Goal: Task Accomplishment & Management: Manage account settings

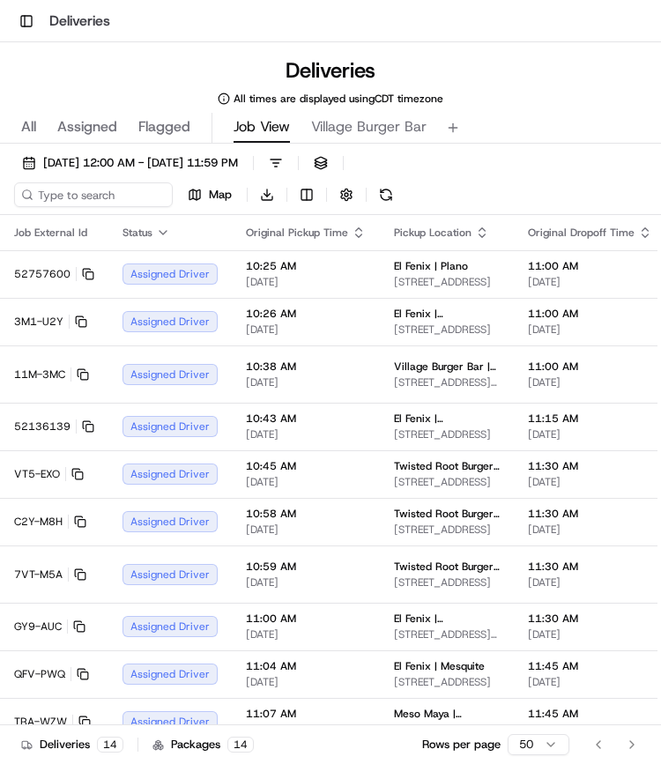
click at [32, 8] on div "Toggle Sidebar Deliveries" at bounding box center [330, 21] width 661 height 42
click at [30, 19] on button "Toggle Sidebar" at bounding box center [26, 21] width 25 height 25
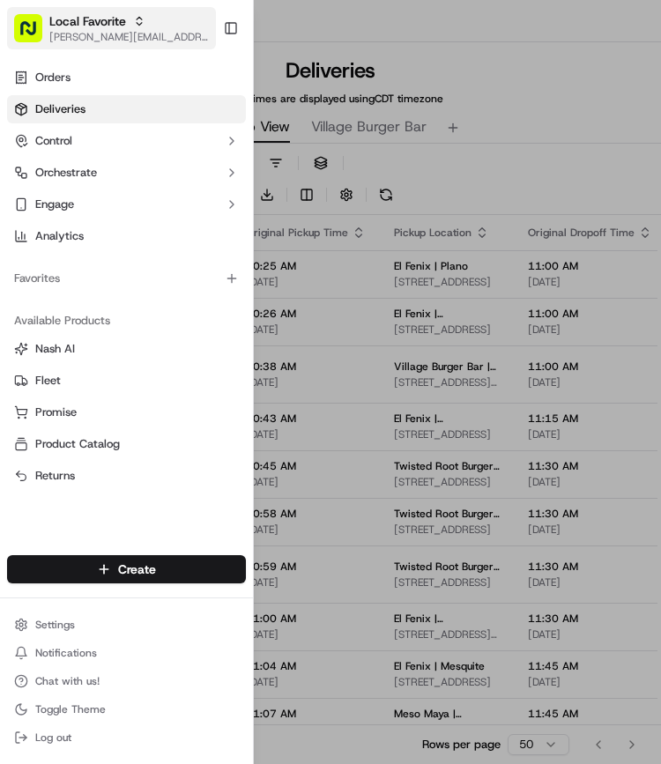
click at [134, 22] on icon "button" at bounding box center [139, 21] width 12 height 12
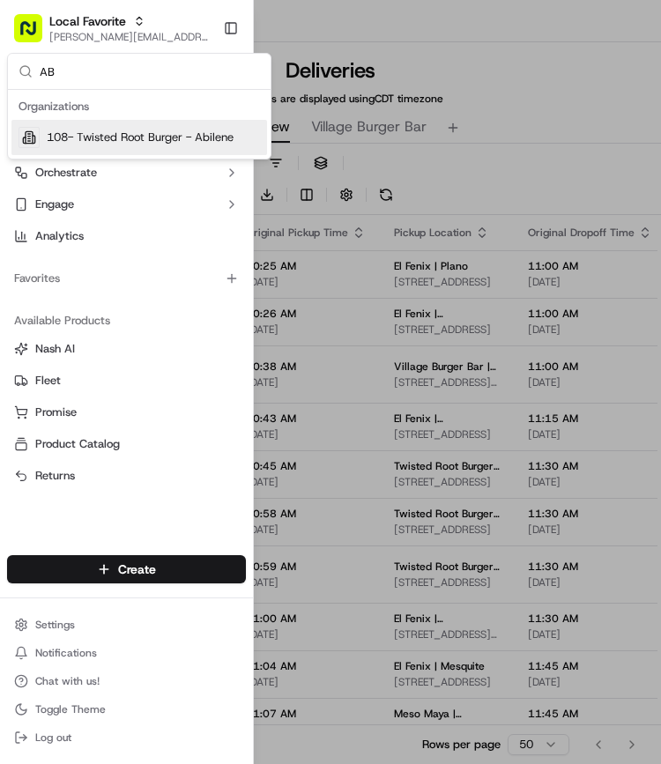
type input "AB"
click at [144, 131] on span "108- Twisted Root Burger - Abilene" at bounding box center [140, 137] width 187 height 16
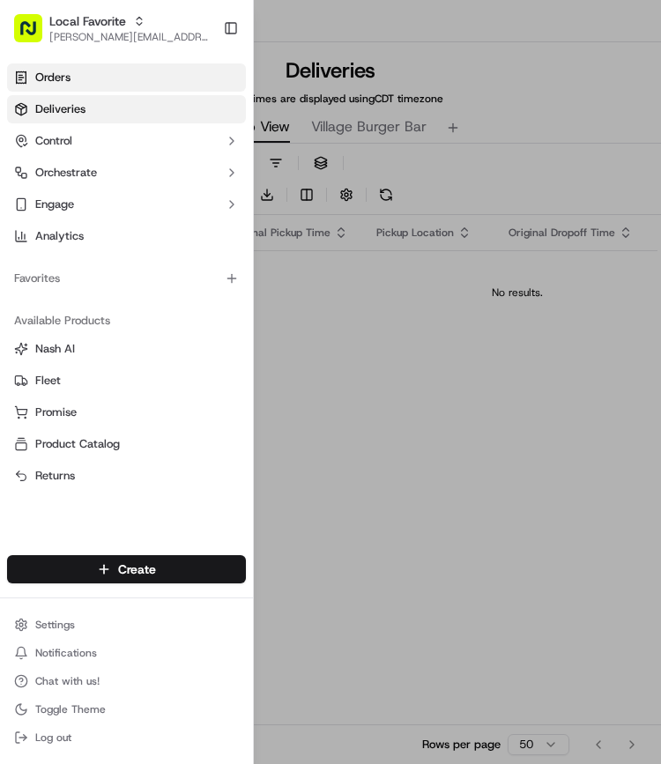
click at [94, 78] on link "Orders" at bounding box center [126, 77] width 239 height 28
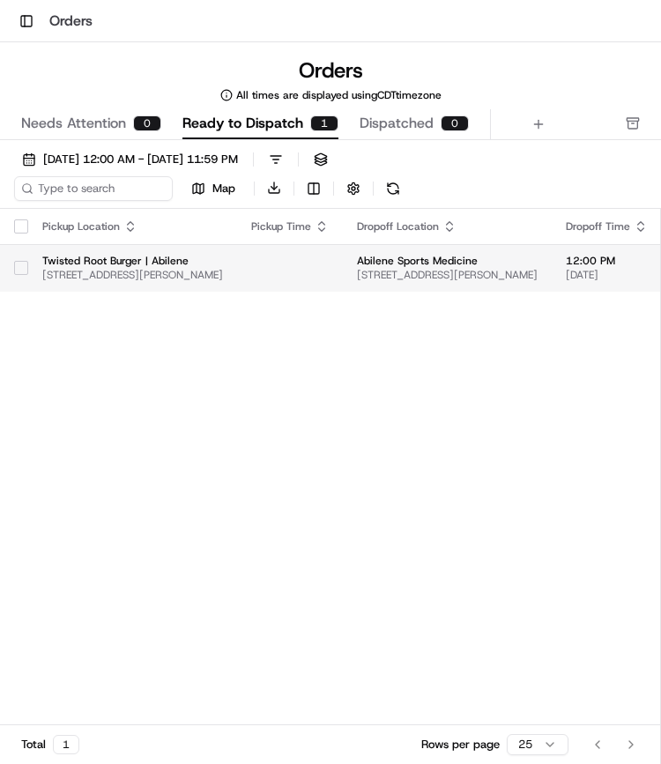
click at [26, 270] on button "button" at bounding box center [21, 268] width 14 height 14
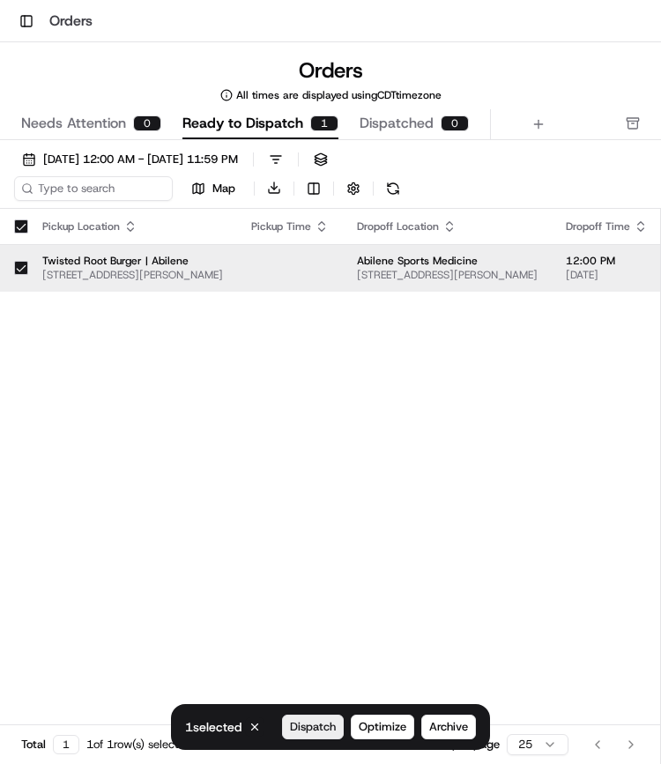
click at [323, 722] on span "Dispatch" at bounding box center [313, 727] width 46 height 16
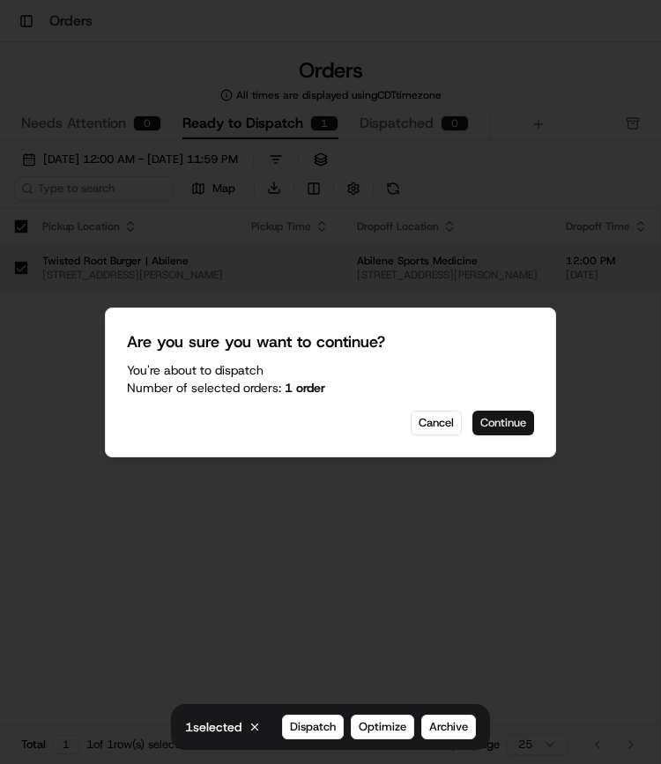
click at [506, 421] on button "Continue" at bounding box center [503, 422] width 62 height 25
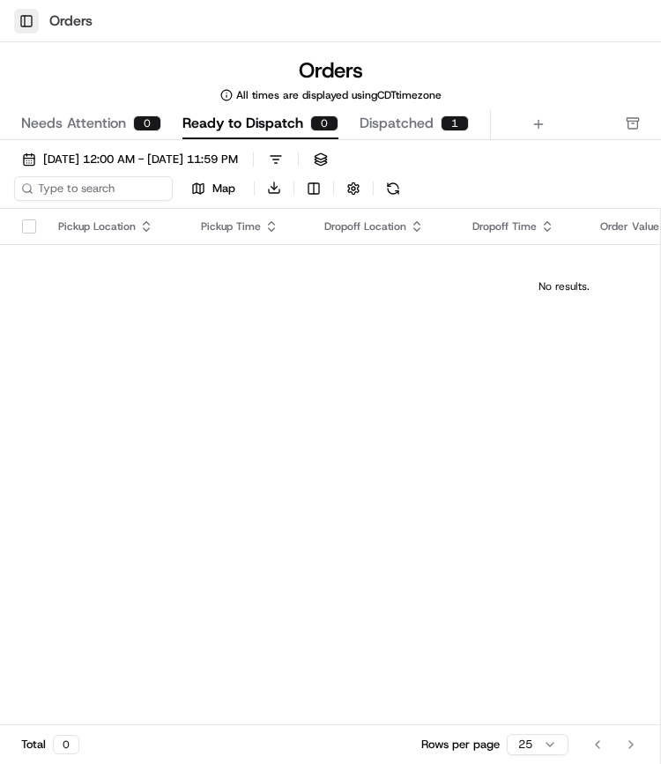
click at [26, 21] on button "Toggle Sidebar" at bounding box center [26, 21] width 25 height 25
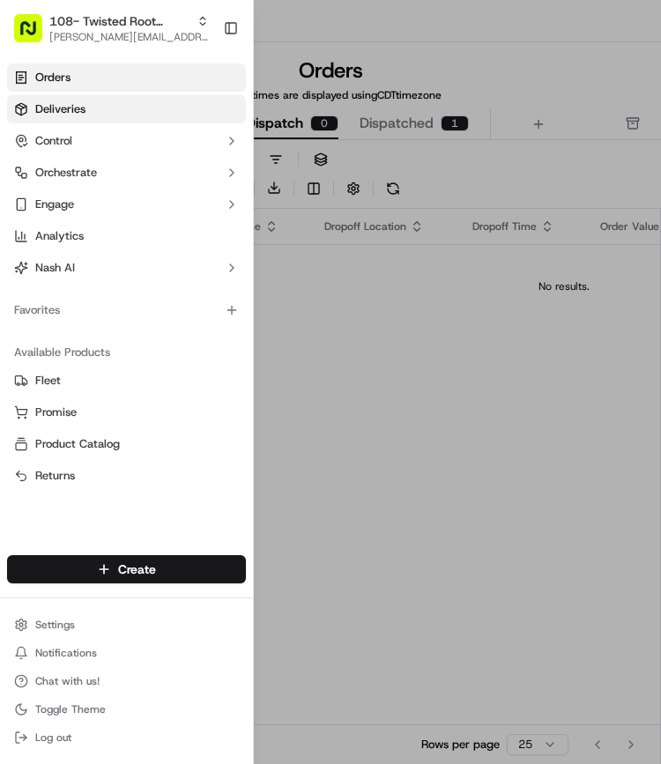
click at [73, 112] on span "Deliveries" at bounding box center [60, 109] width 50 height 16
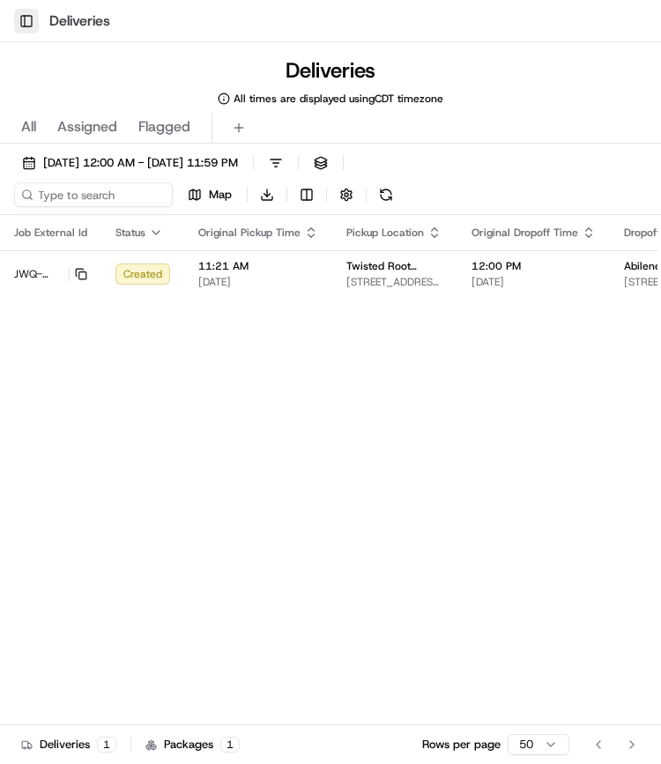
click at [27, 15] on button "Toggle Sidebar" at bounding box center [26, 21] width 25 height 25
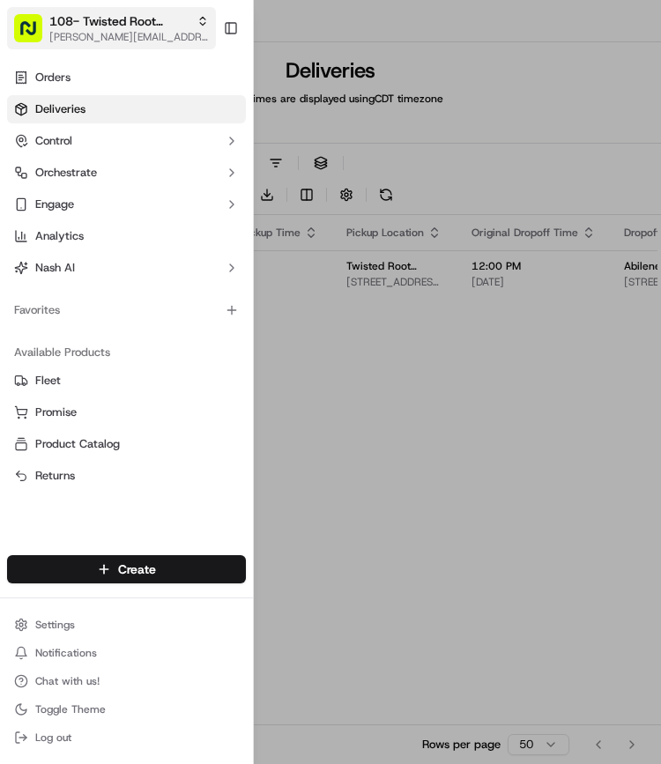
click at [114, 38] on span "[PERSON_NAME][EMAIL_ADDRESS][PERSON_NAME][DOMAIN_NAME]" at bounding box center [128, 37] width 159 height 14
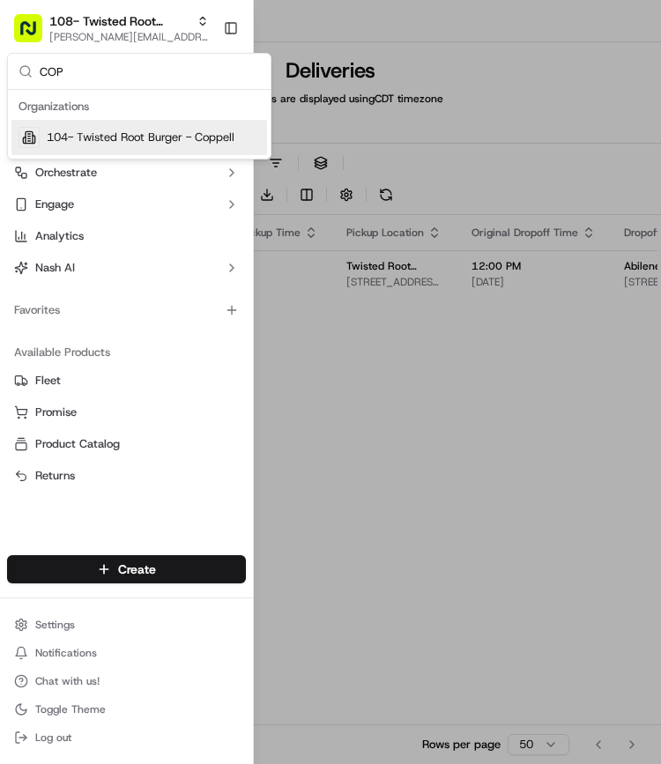
type input "COP"
click at [139, 129] on span "104- Twisted Root Burger - Coppell" at bounding box center [141, 137] width 188 height 16
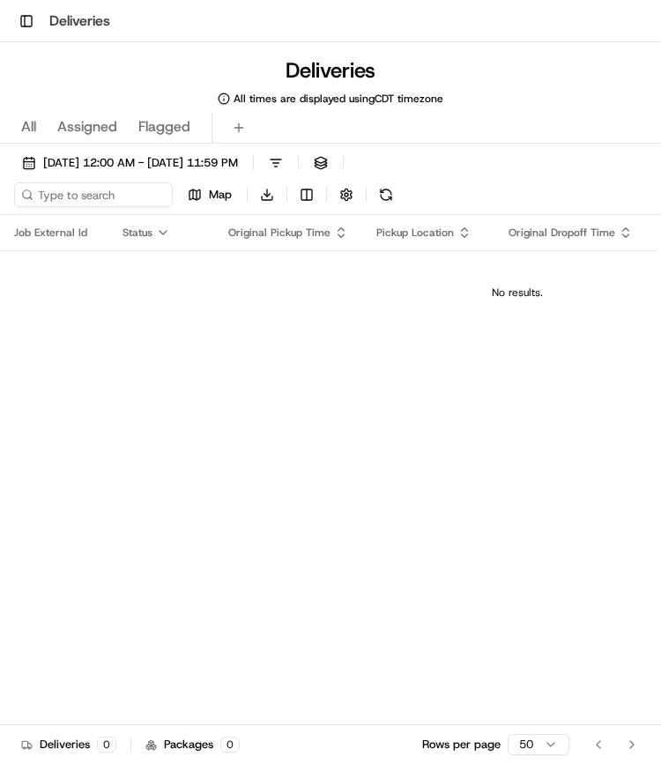
click at [78, 82] on div "Deliveries All times are displayed using CDT timezone" at bounding box center [330, 80] width 661 height 49
click at [37, 22] on button "Toggle Sidebar" at bounding box center [26, 21] width 25 height 25
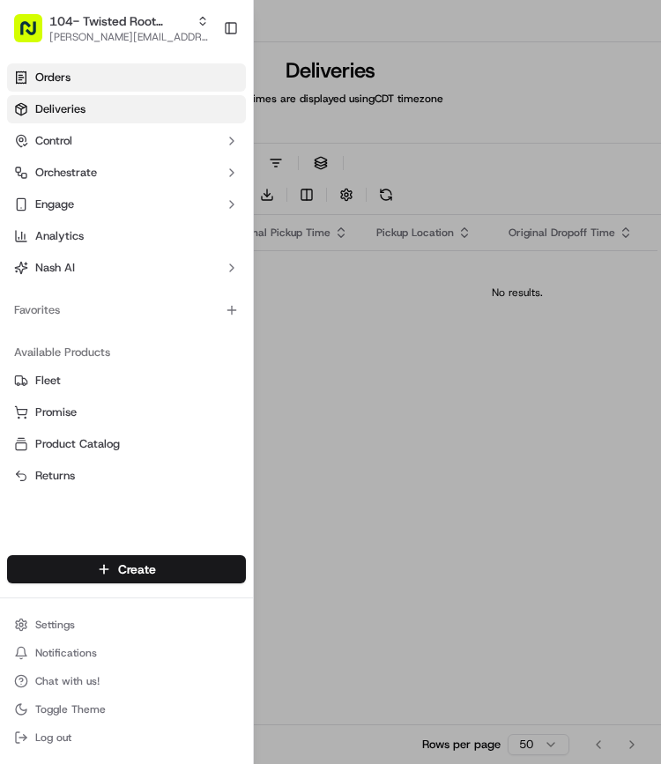
click at [103, 89] on link "Orders" at bounding box center [126, 77] width 239 height 28
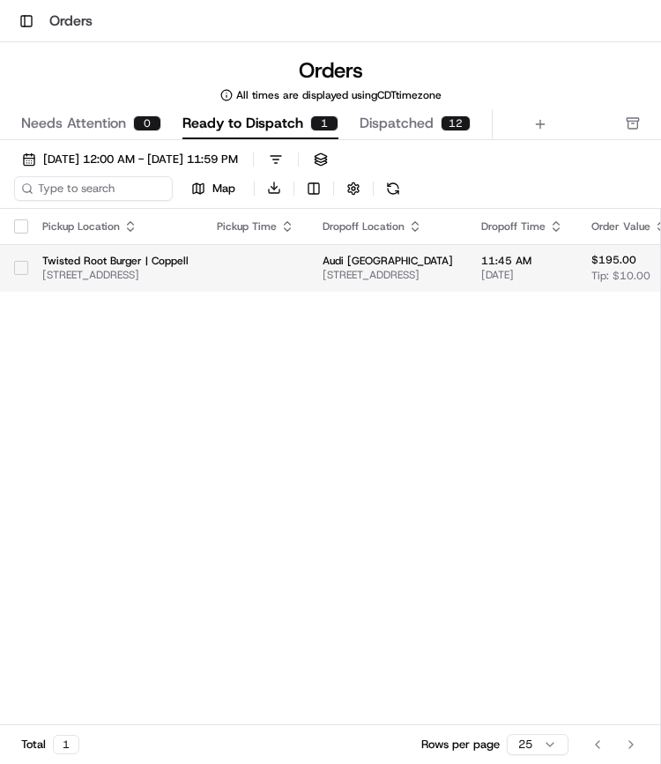
click at [21, 274] on button "button" at bounding box center [21, 268] width 14 height 14
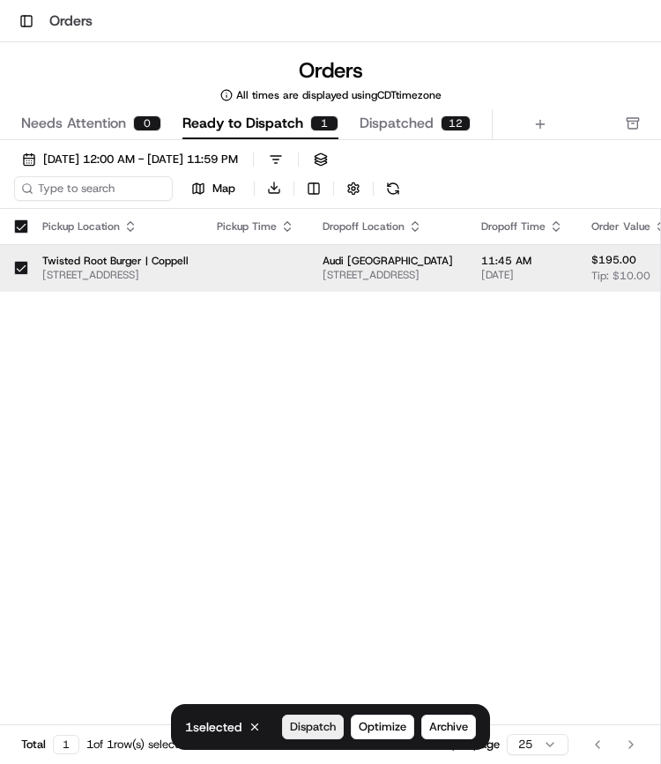
click at [314, 728] on span "Dispatch" at bounding box center [313, 727] width 46 height 16
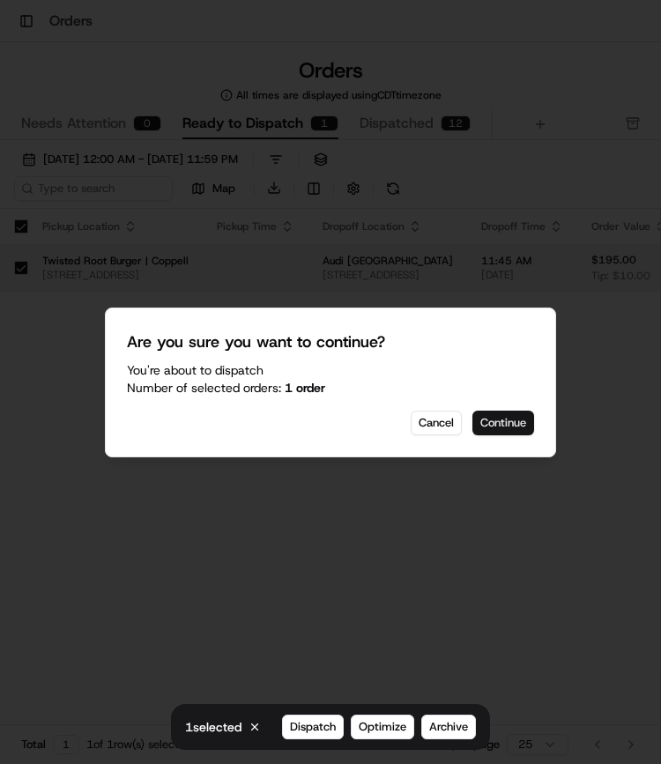
click at [516, 421] on button "Continue" at bounding box center [503, 422] width 62 height 25
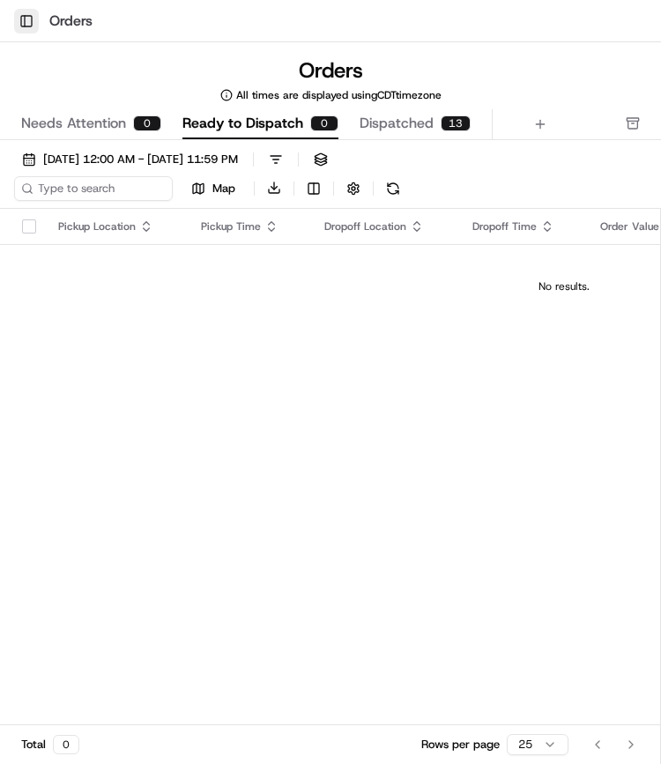
click at [26, 19] on button "Toggle Sidebar" at bounding box center [26, 21] width 25 height 25
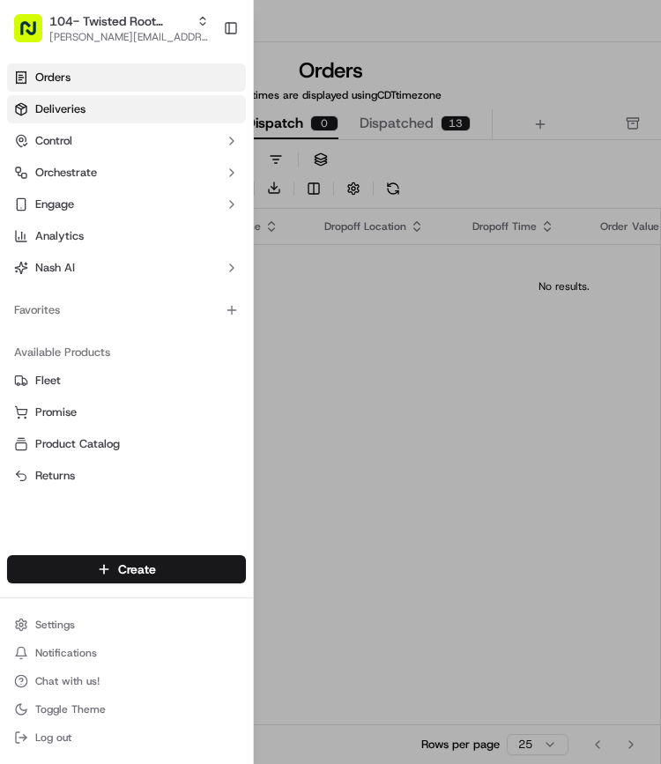
click at [93, 103] on link "Deliveries" at bounding box center [126, 109] width 239 height 28
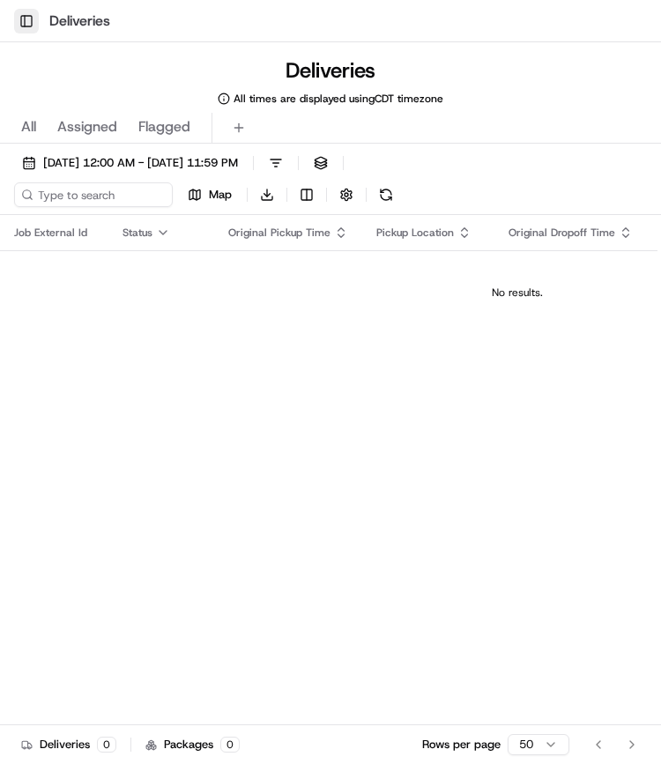
click at [26, 22] on button "Toggle Sidebar" at bounding box center [26, 21] width 25 height 25
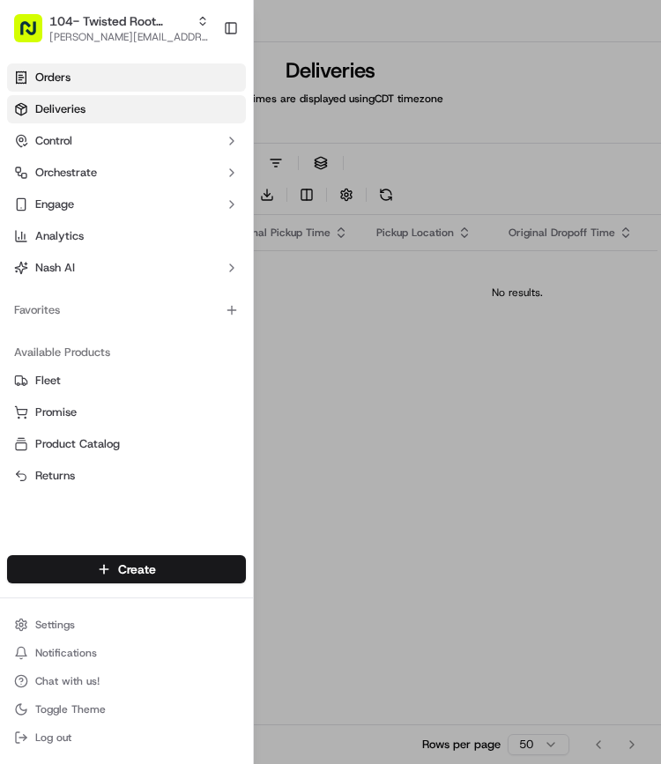
click at [58, 78] on span "Orders" at bounding box center [52, 78] width 35 height 16
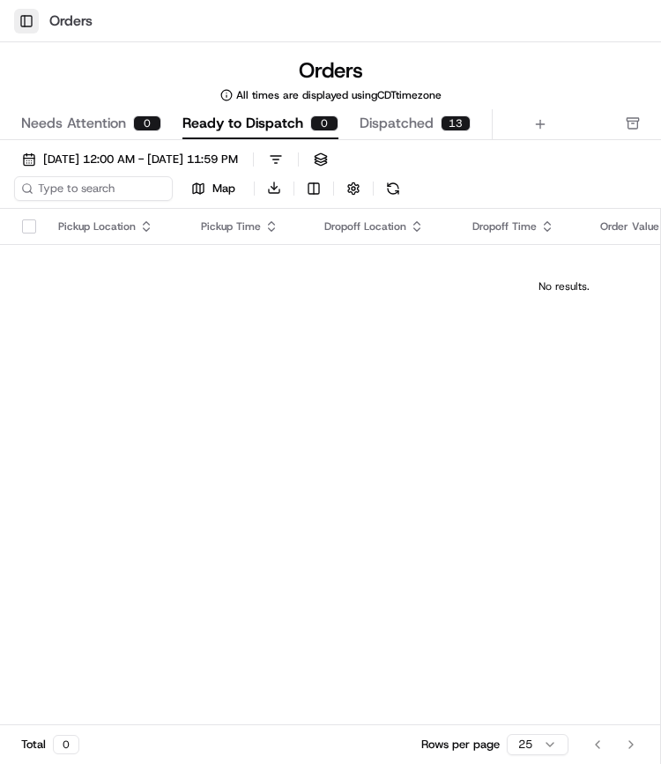
click at [19, 23] on button "Toggle Sidebar" at bounding box center [26, 21] width 25 height 25
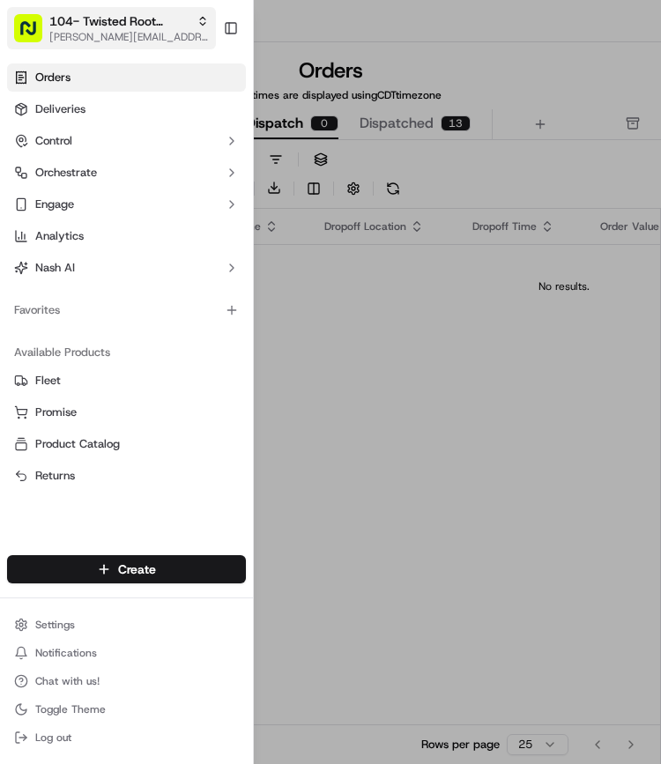
click at [142, 29] on span "104- Twisted Root Burger - Coppell" at bounding box center [119, 21] width 140 height 18
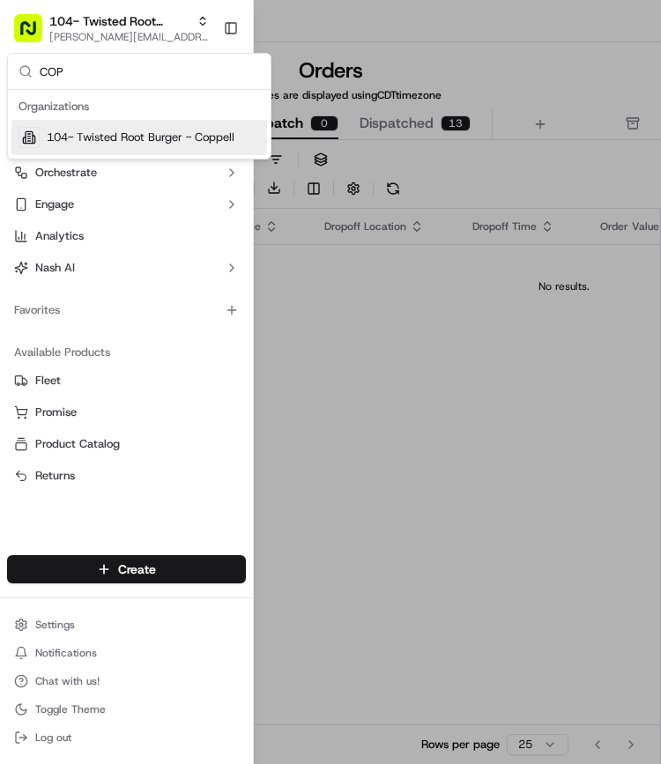
type input "COP"
click at [169, 128] on div "104- Twisted Root Burger - Coppell" at bounding box center [138, 137] width 255 height 35
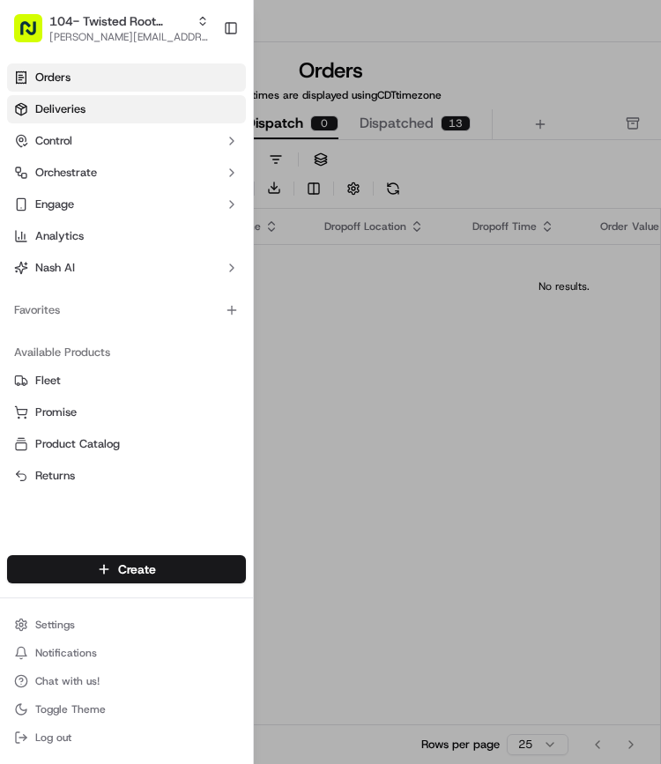
click at [149, 102] on link "Deliveries" at bounding box center [126, 109] width 239 height 28
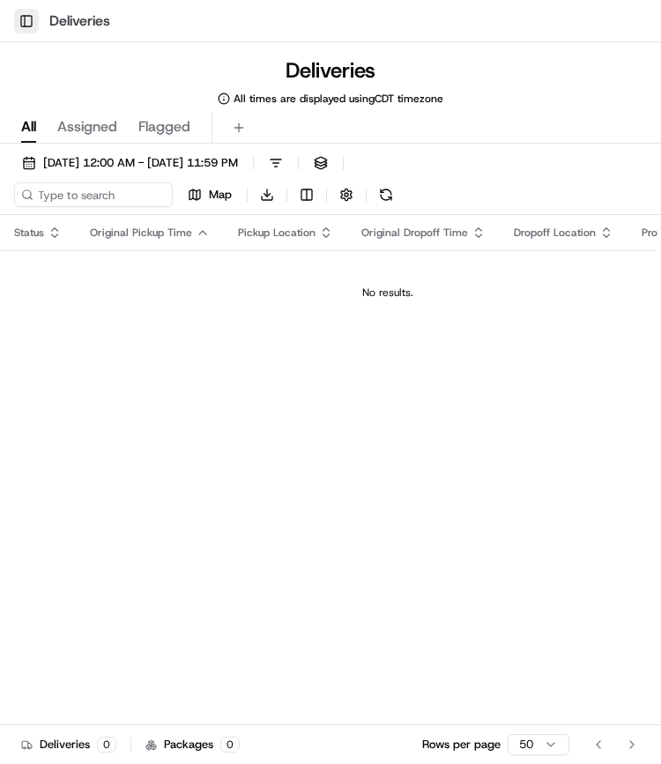
click at [25, 18] on button "Toggle Sidebar" at bounding box center [26, 21] width 25 height 25
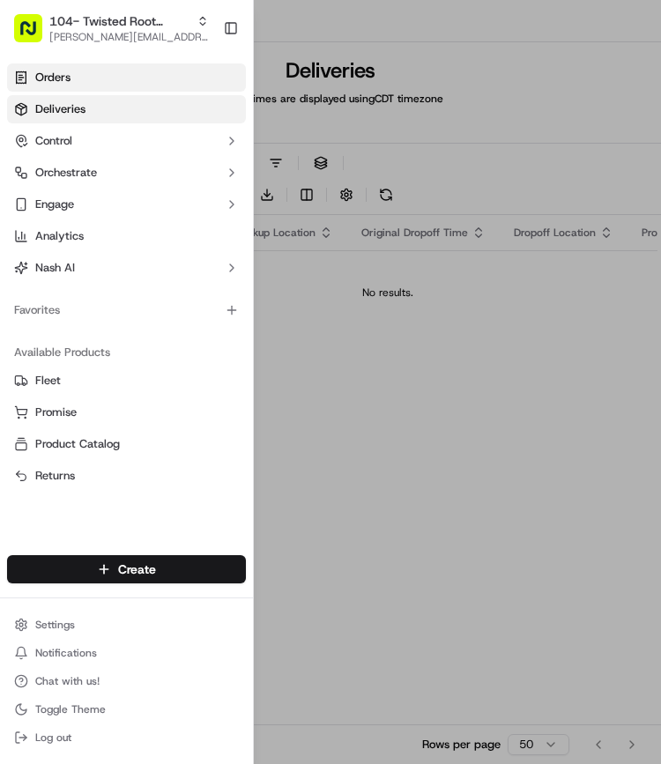
click at [79, 70] on link "Orders" at bounding box center [126, 77] width 239 height 28
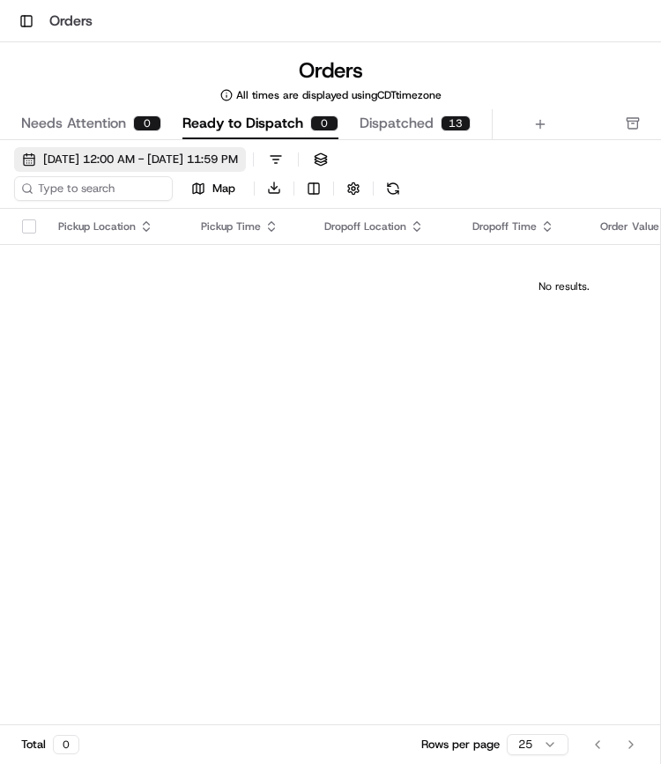
click at [206, 158] on span "[DATE] 12:00 AM - [DATE] 11:59 PM" at bounding box center [140, 159] width 195 height 16
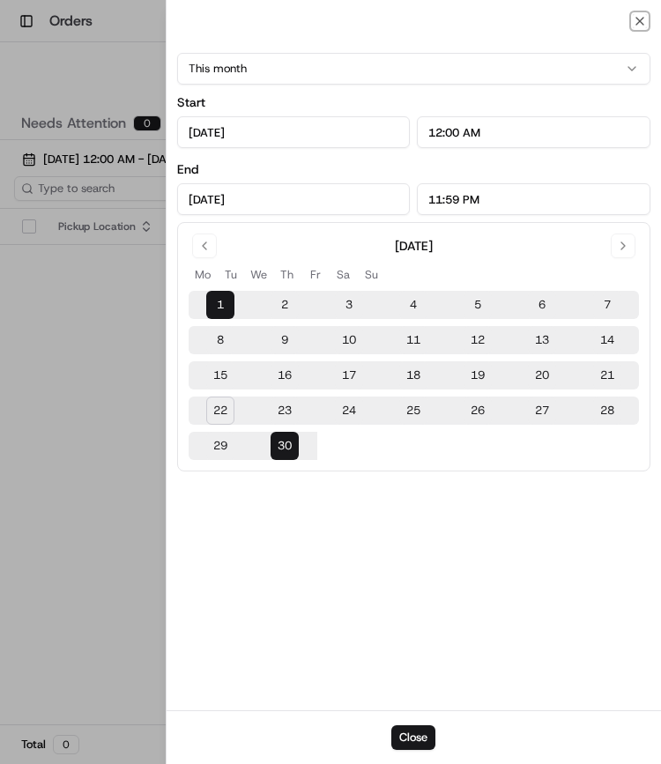
click at [249, 55] on button "This month" at bounding box center [414, 69] width 474 height 32
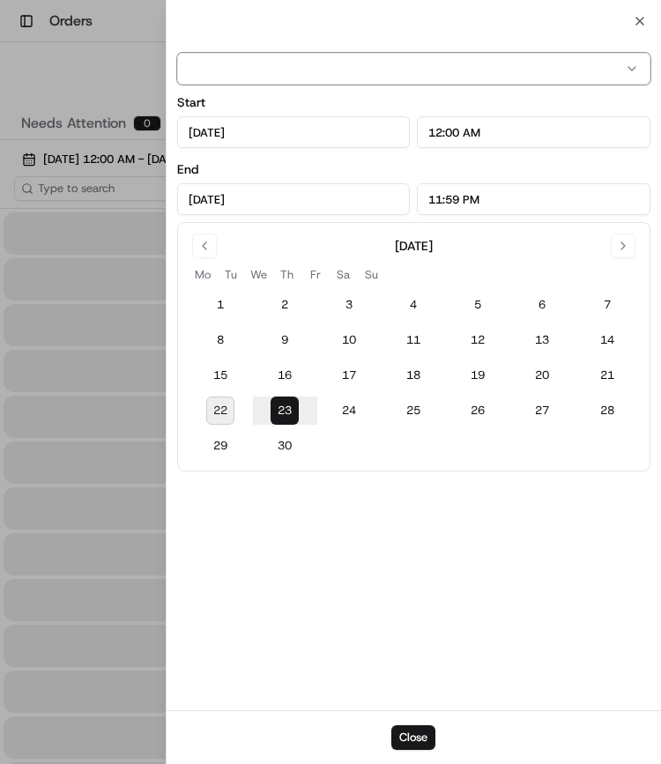
type input "[DATE]"
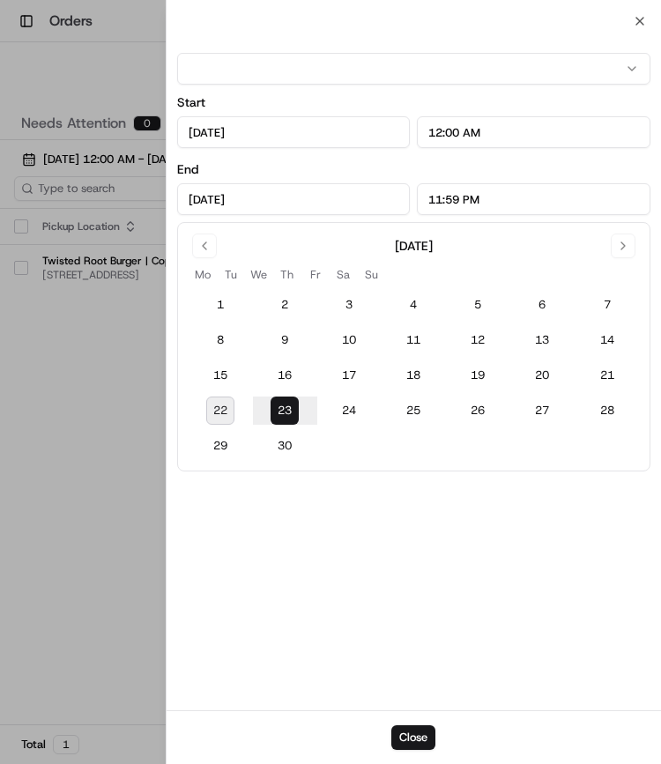
click at [65, 400] on div at bounding box center [330, 382] width 661 height 764
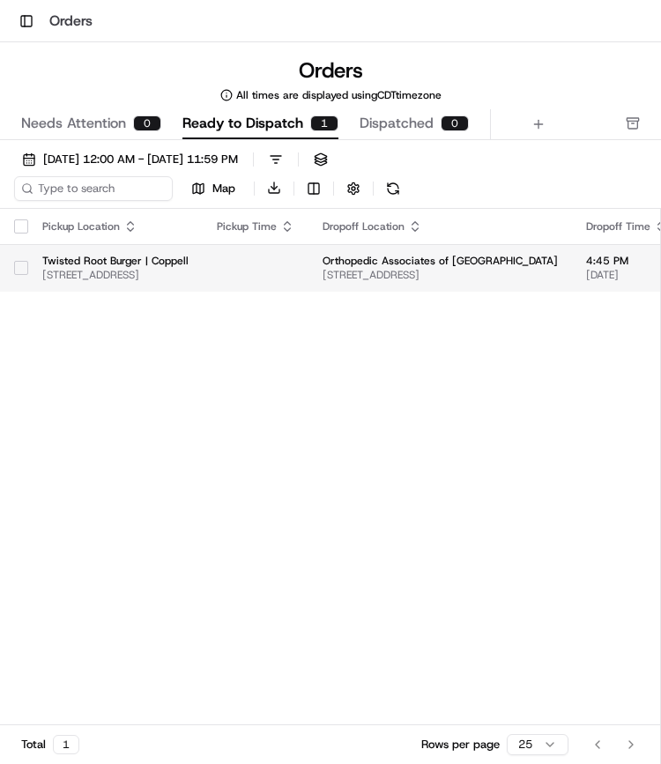
click at [25, 265] on button "button" at bounding box center [21, 268] width 14 height 14
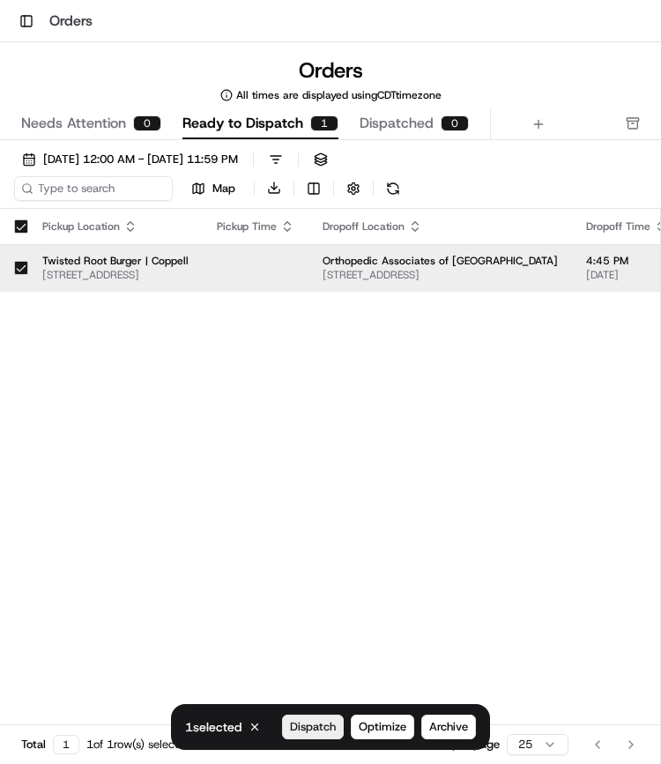
click at [317, 717] on button "Dispatch" at bounding box center [313, 726] width 62 height 25
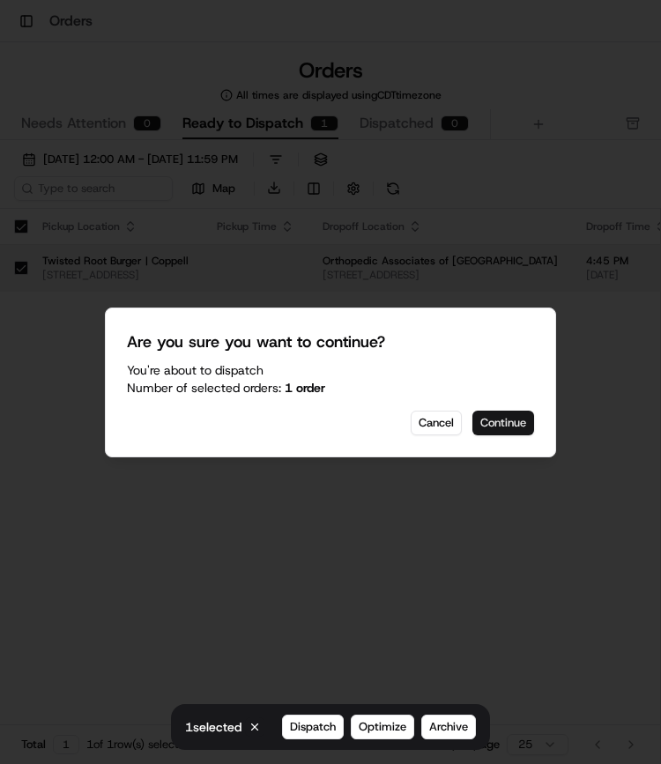
click at [497, 420] on button "Continue" at bounding box center [503, 422] width 62 height 25
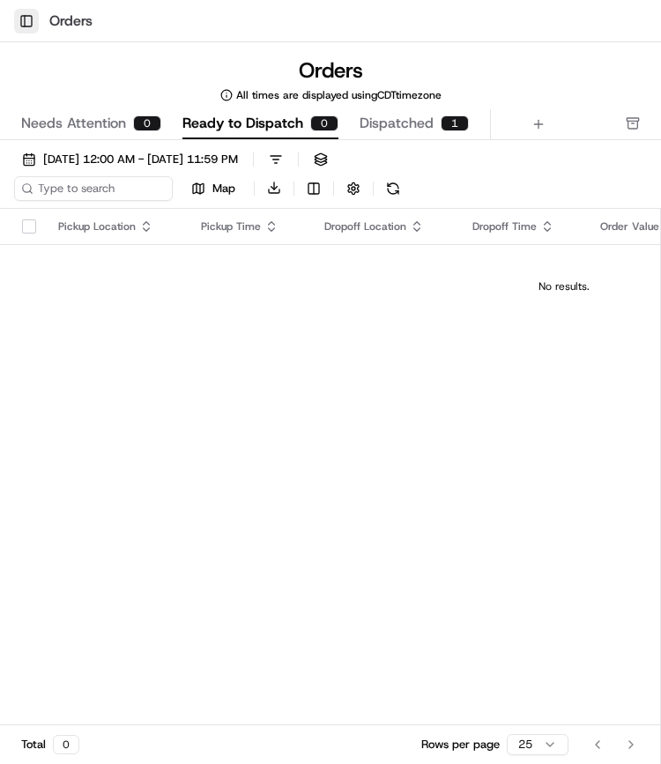
click at [28, 21] on button "Toggle Sidebar" at bounding box center [26, 21] width 25 height 25
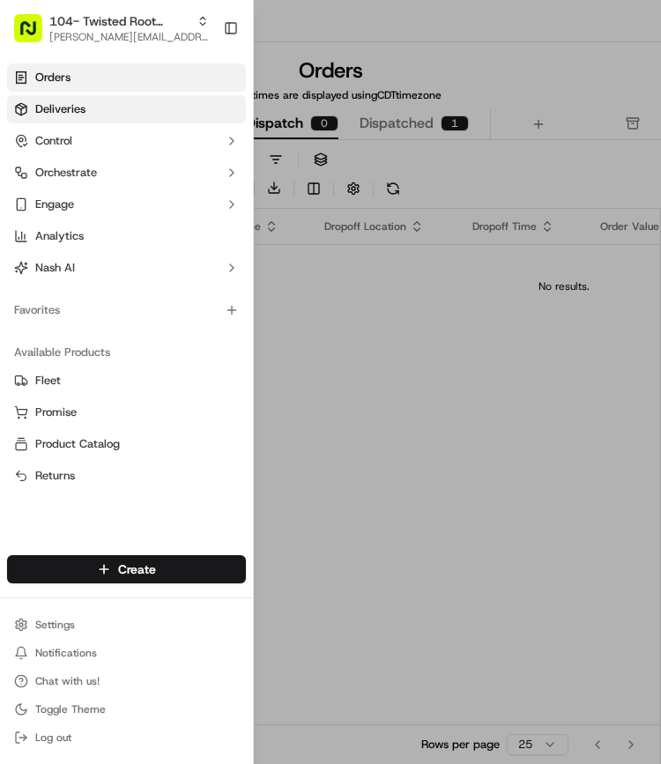
click at [76, 114] on span "Deliveries" at bounding box center [60, 109] width 50 height 16
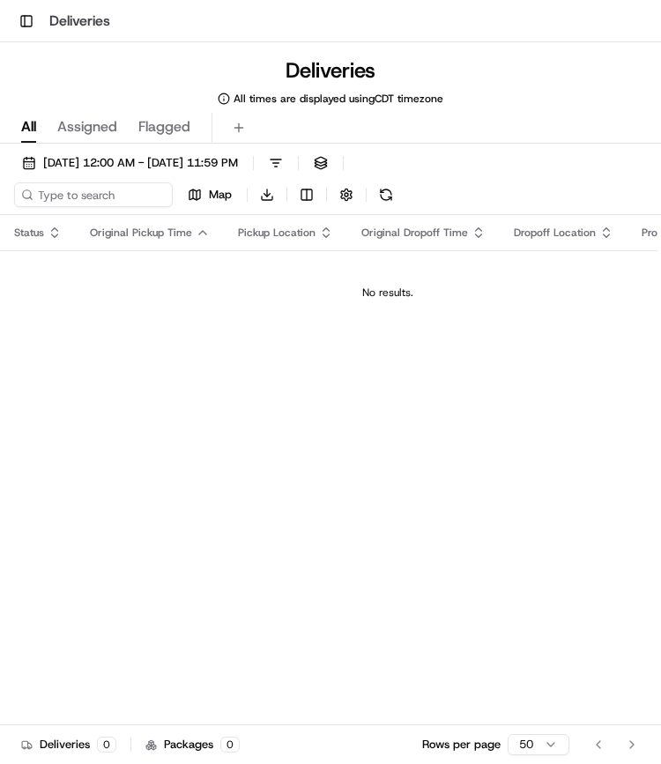
click at [100, 179] on div "[DATE] 12:00 AM - [DATE] 11:59 PM Filters Views Map Download" at bounding box center [330, 183] width 661 height 64
click at [92, 166] on span "[DATE] 12:00 AM - [DATE] 11:59 PM" at bounding box center [140, 163] width 195 height 16
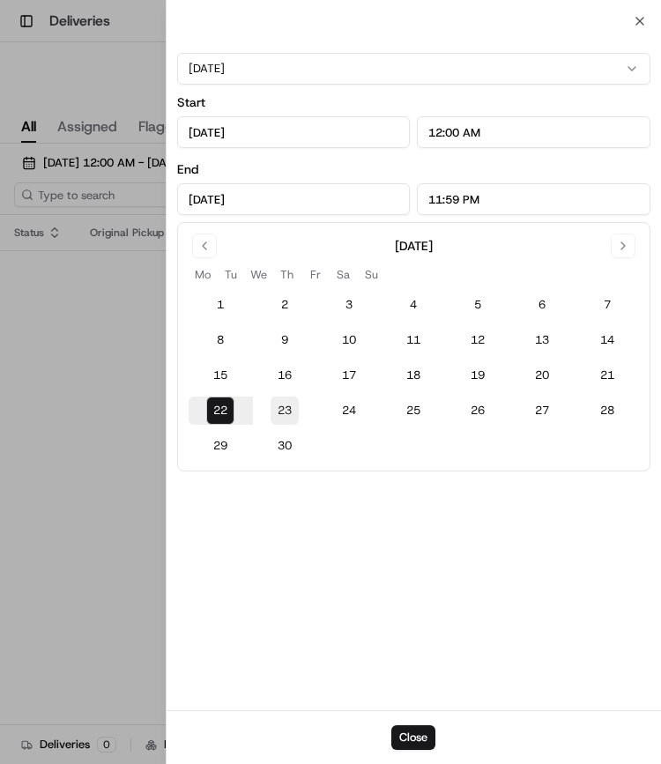
click at [289, 417] on button "23" at bounding box center [284, 410] width 28 height 28
type input "[DATE]"
click at [121, 343] on div at bounding box center [330, 382] width 661 height 764
